Goal: Find specific page/section: Find specific page/section

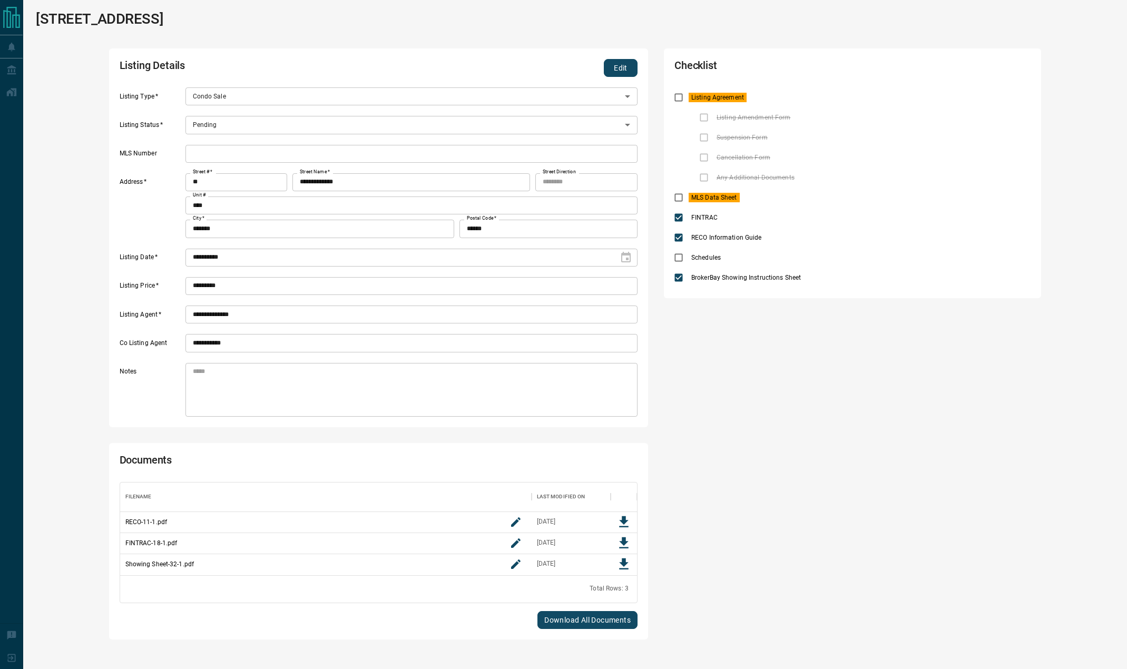
scroll to position [2, 0]
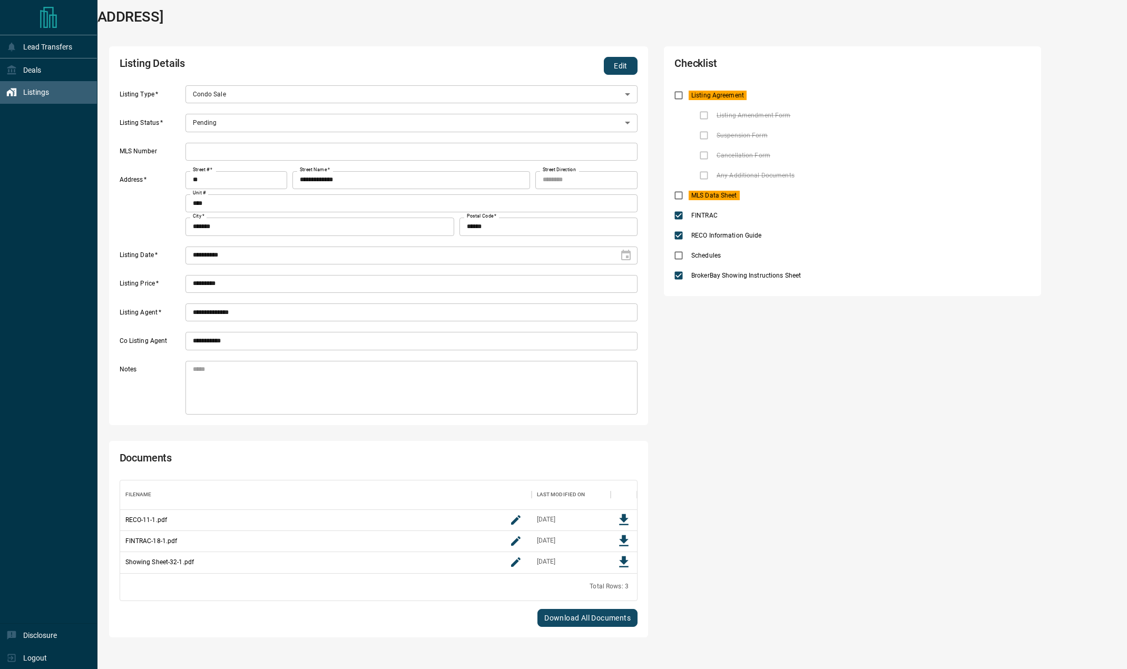
click at [10, 87] on icon at bounding box center [11, 92] width 11 height 11
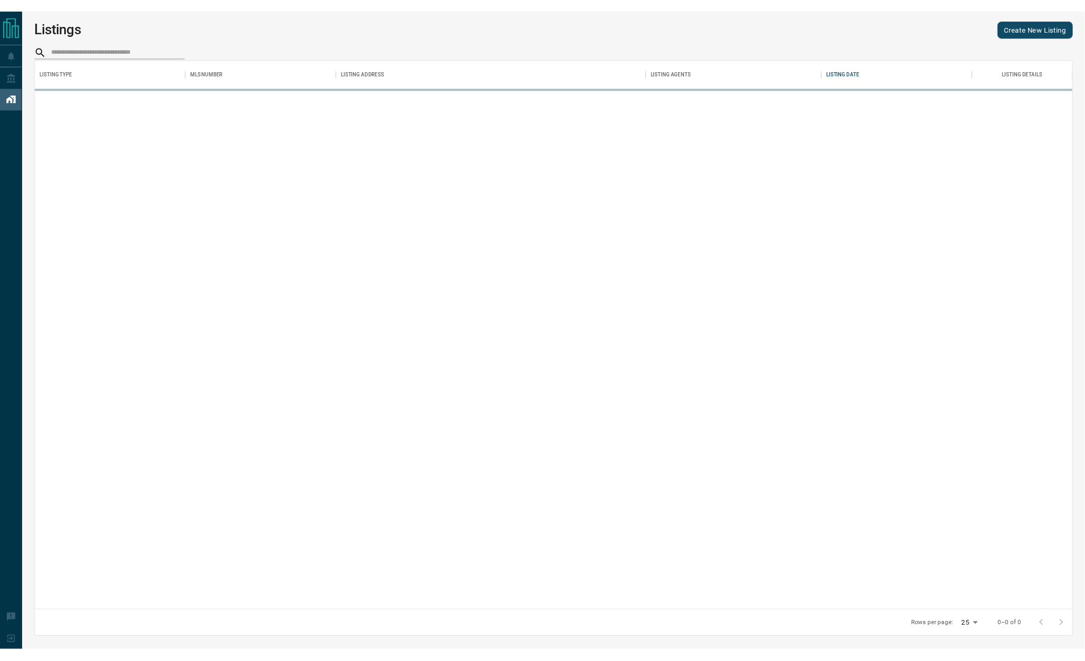
scroll to position [563, 1077]
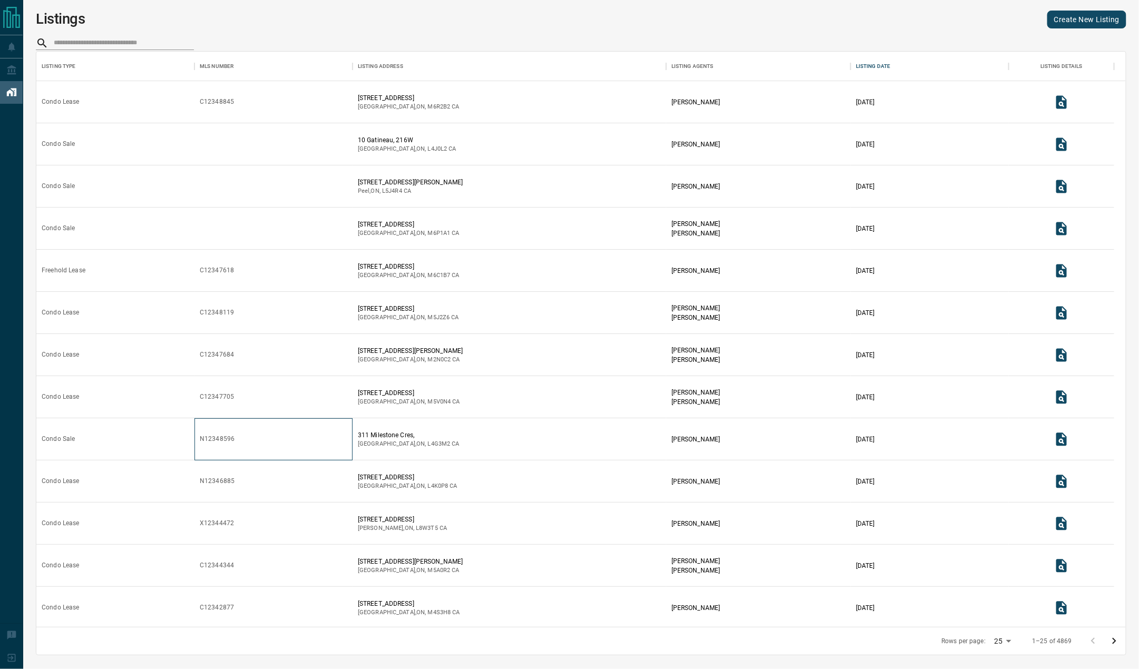
click at [208, 437] on div "N12348596" at bounding box center [217, 439] width 35 height 9
copy div "N12348596"
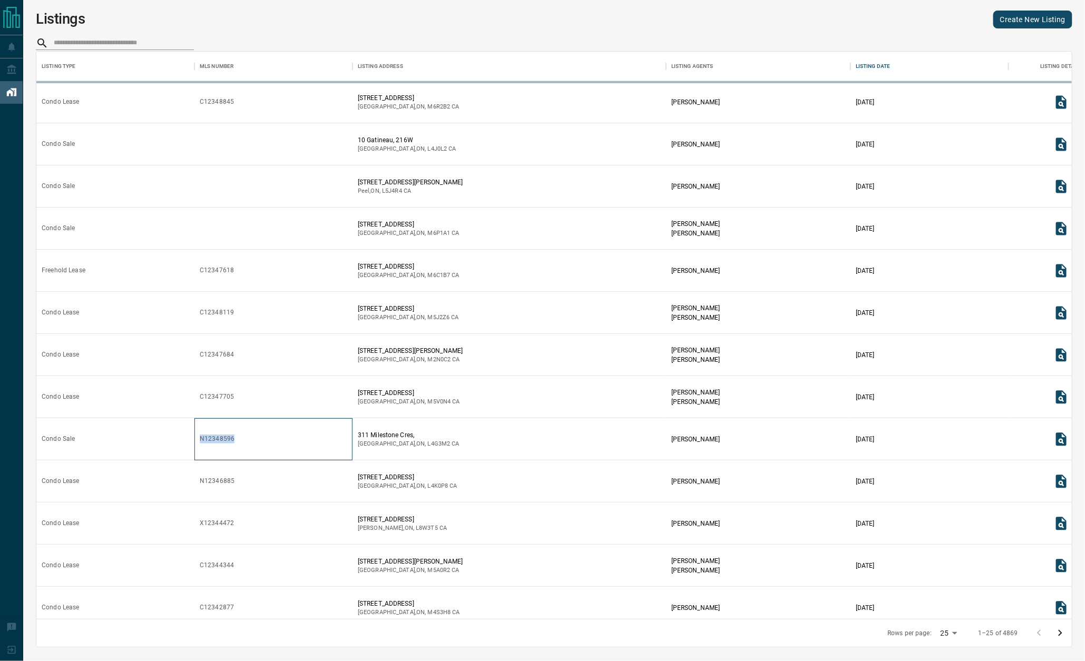
scroll to position [555, 1023]
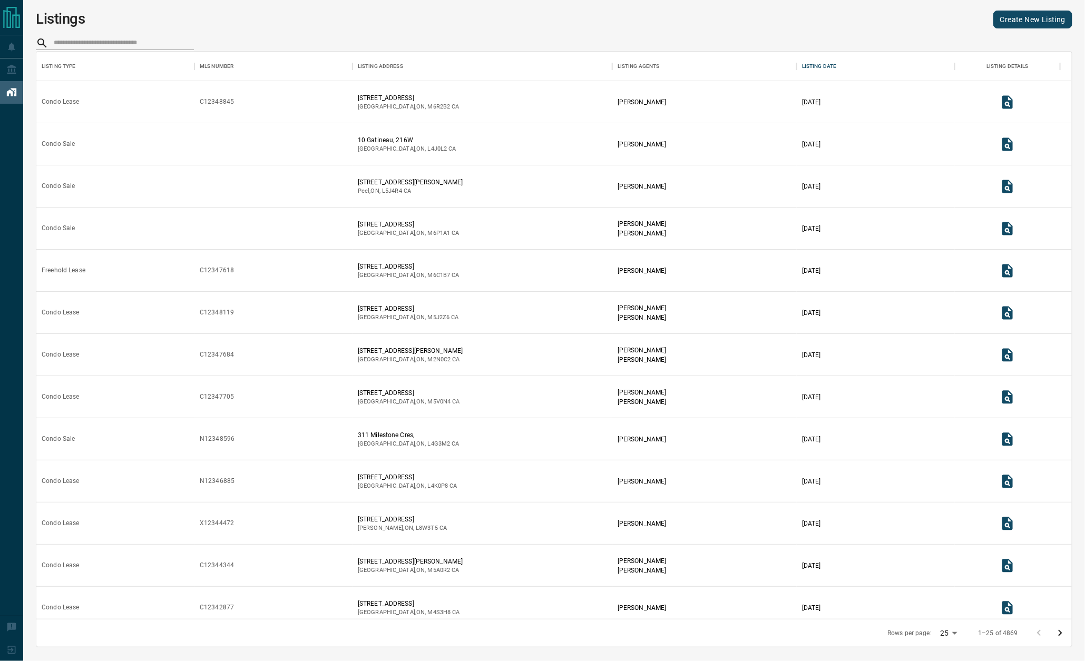
click at [122, 34] on div "Listings Create New Listing Listing Type MLS Number Listing Address Listing Age…" at bounding box center [554, 321] width 1062 height 643
click at [114, 43] on input "search" at bounding box center [124, 43] width 140 height 14
paste input "*********"
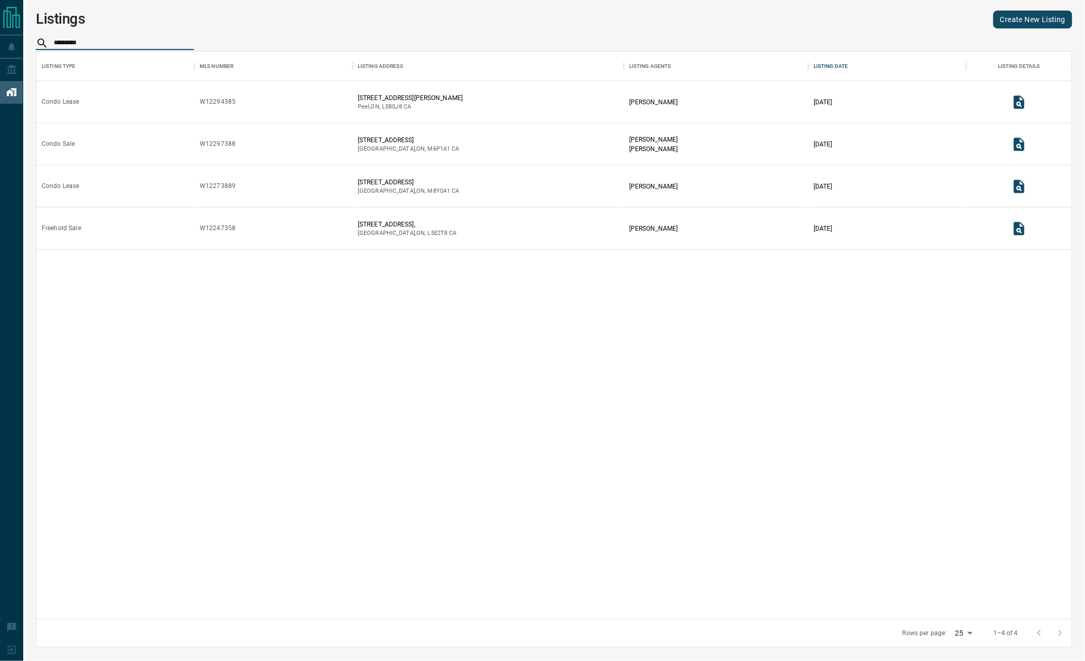
type input "*********"
click at [1015, 142] on icon "View Listing Details" at bounding box center [1019, 144] width 11 height 13
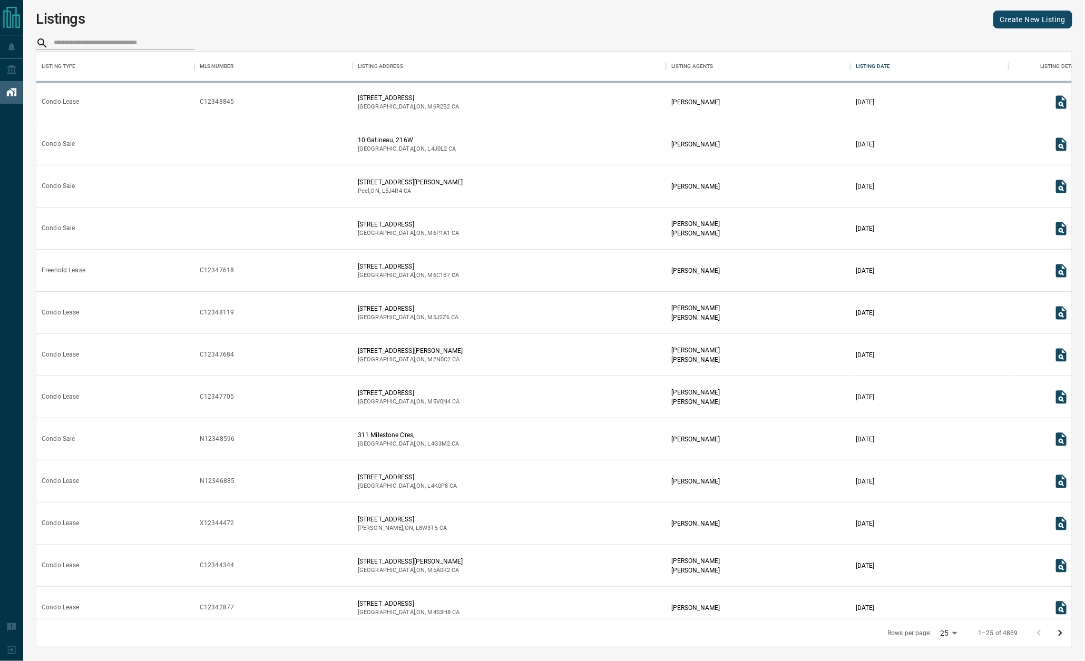
scroll to position [555, 1023]
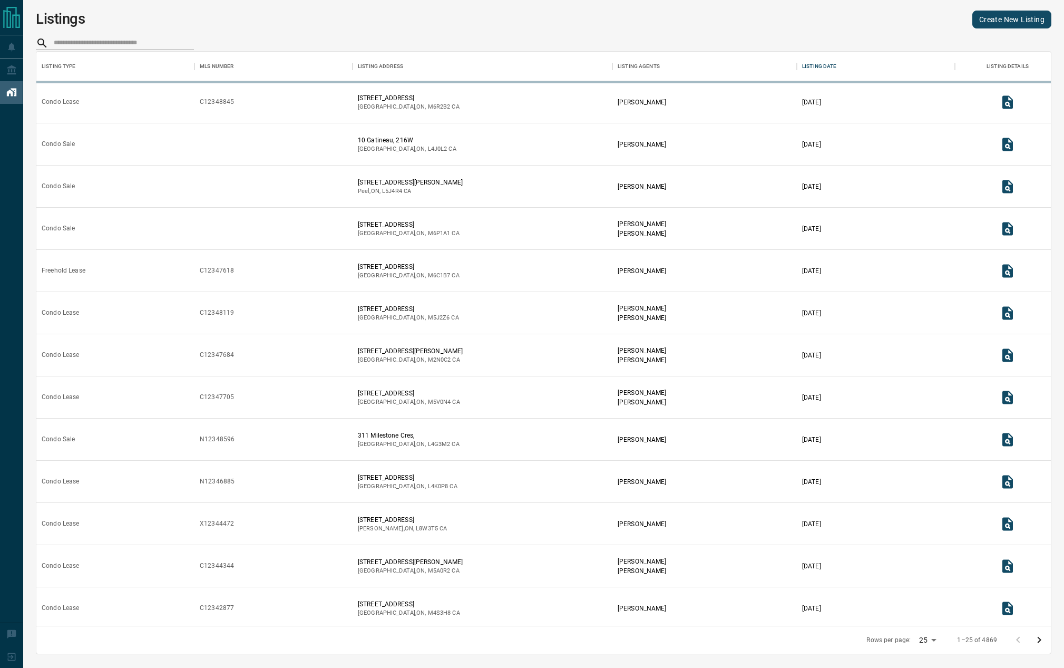
scroll to position [562, 1001]
